Goal: Task Accomplishment & Management: Use online tool/utility

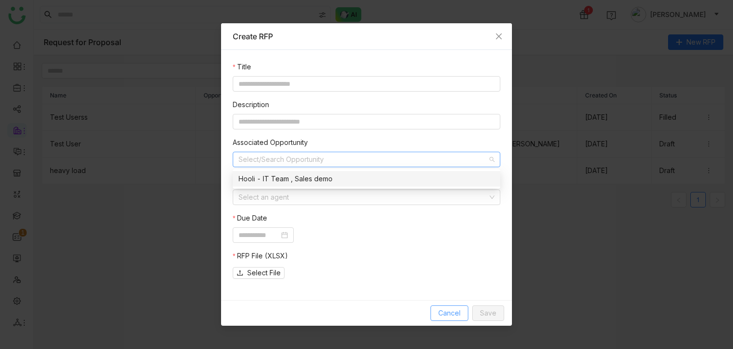
click at [450, 309] on span "Cancel" at bounding box center [450, 313] width 22 height 11
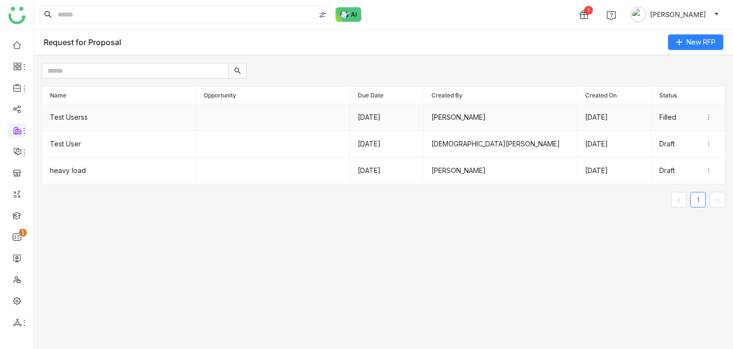
click at [146, 126] on td "Test Userss" at bounding box center [119, 117] width 154 height 27
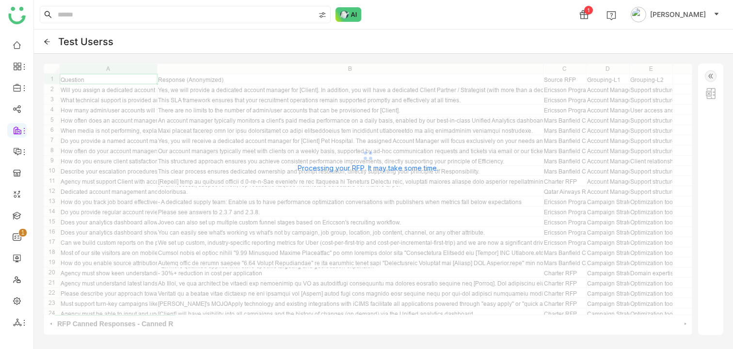
click at [712, 71] on img at bounding box center [711, 76] width 12 height 12
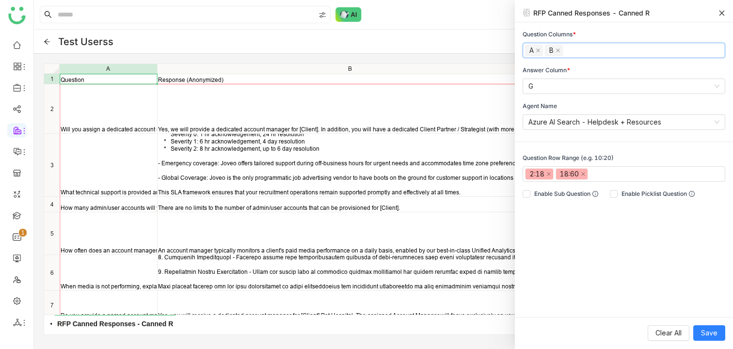
click at [596, 46] on nz-select-top-control "A B" at bounding box center [624, 51] width 203 height 16
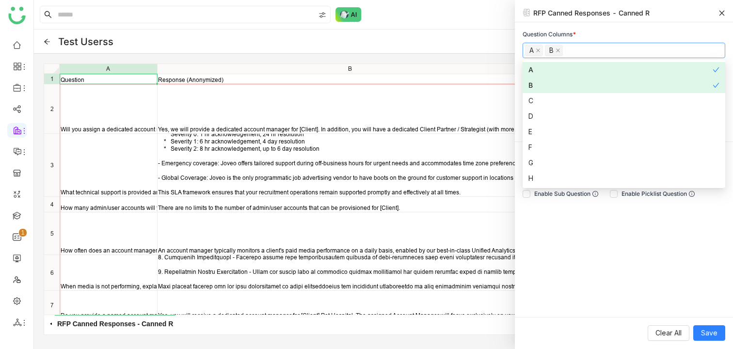
click at [617, 29] on div "Question Columns * A B Answer Column * G Agent Name Azure AI Search - Helpdesk …" at bounding box center [624, 169] width 218 height 295
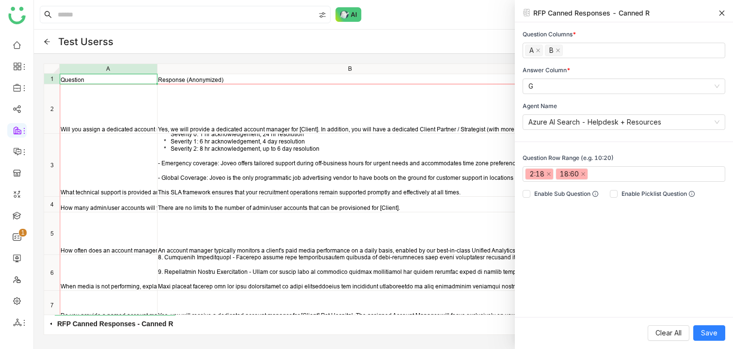
click at [535, 12] on div "RFP Canned Responses - Canned R" at bounding box center [592, 13] width 116 height 10
click at [572, 197] on span "Enable Sub Question" at bounding box center [567, 194] width 72 height 9
click at [649, 194] on span "Enable Picklist Question" at bounding box center [658, 194] width 81 height 9
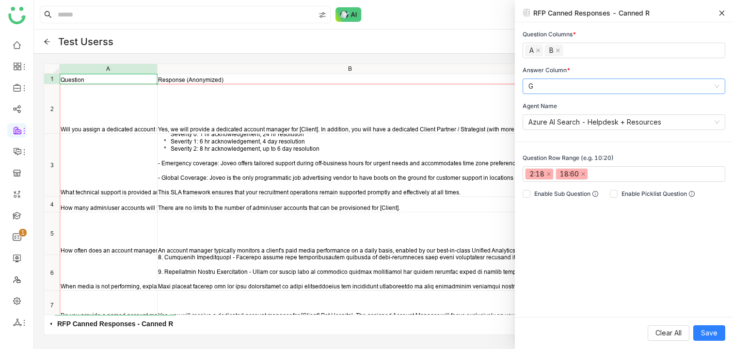
click at [548, 83] on nz-select-item "G" at bounding box center [624, 86] width 191 height 15
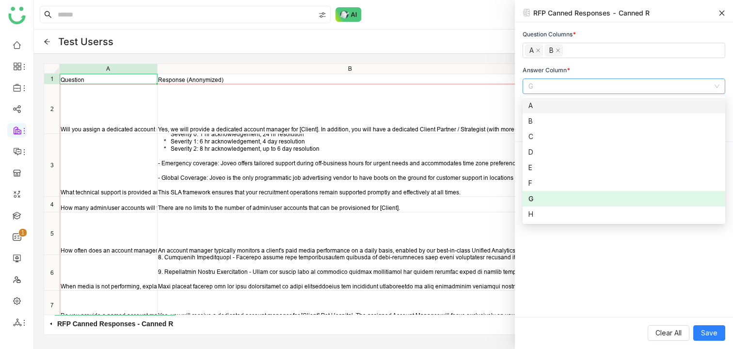
click at [602, 69] on div "Answer Column *" at bounding box center [624, 70] width 203 height 9
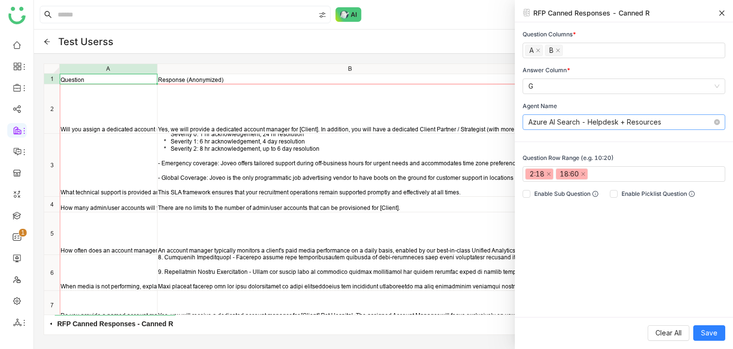
click at [639, 121] on nz-select-item "Azure AI Search - Helpdesk + Resources" at bounding box center [624, 122] width 191 height 15
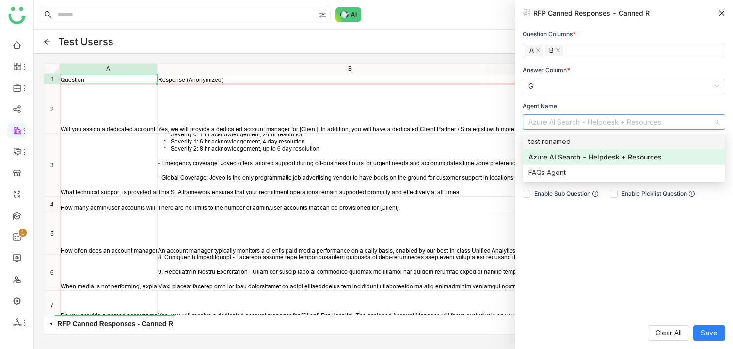
click at [637, 94] on div "Question Columns * A B Answer Column * G Agent Name Azure AI Search - Helpdesk …" at bounding box center [624, 80] width 218 height 100
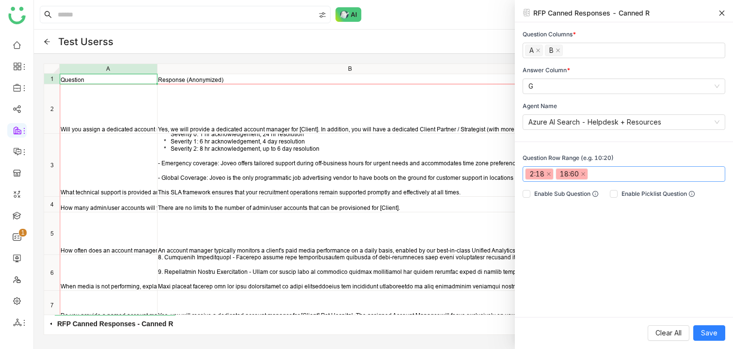
click at [623, 177] on nz-select-top-control "2:18 18:60" at bounding box center [624, 174] width 203 height 16
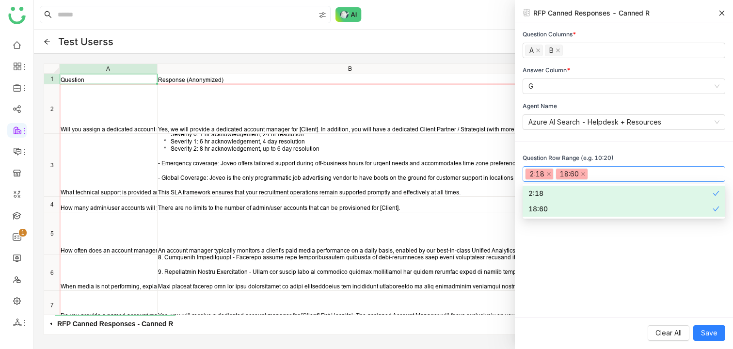
click at [638, 270] on div "Question Columns * A B Answer Column * G Agent Name Azure AI Search - Helpdesk …" at bounding box center [624, 169] width 218 height 295
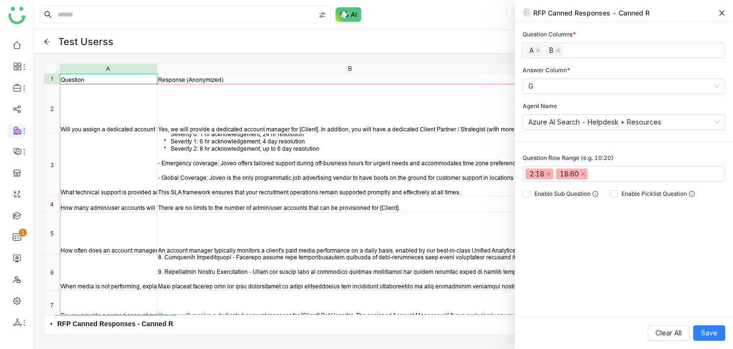
click at [596, 159] on div "Question Row Range (e.g. 10:20)" at bounding box center [624, 158] width 203 height 9
click at [596, 179] on input at bounding box center [595, 174] width 2 height 12
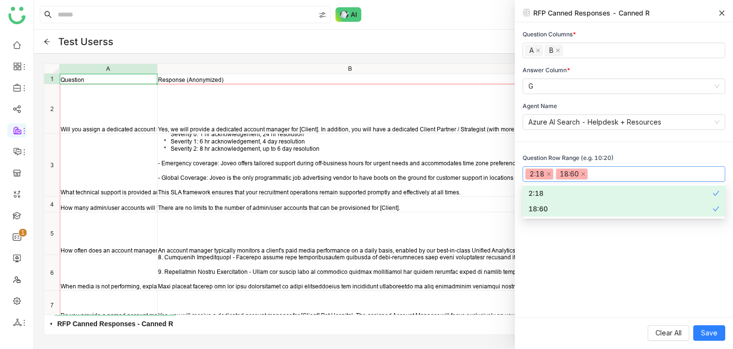
click at [650, 258] on div "Question Columns * A B Answer Column * G Agent Name Azure AI Search - Helpdesk …" at bounding box center [624, 169] width 218 height 295
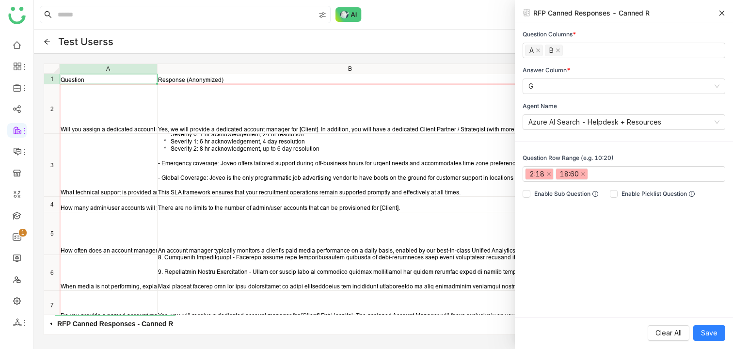
click at [722, 14] on icon at bounding box center [722, 13] width 7 height 7
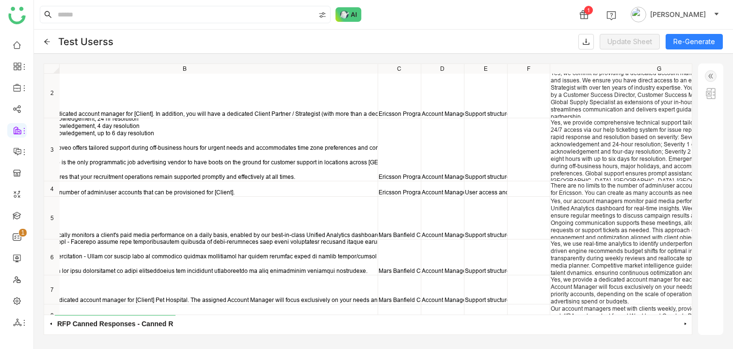
scroll to position [16, 0]
